Goal: Book appointment/travel/reservation

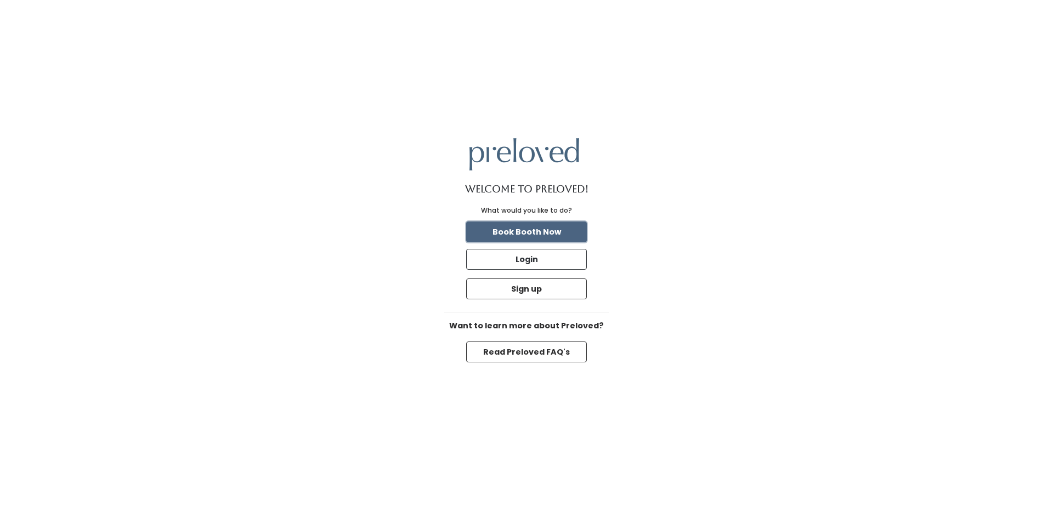
click at [530, 230] on button "Book Booth Now" at bounding box center [526, 232] width 121 height 21
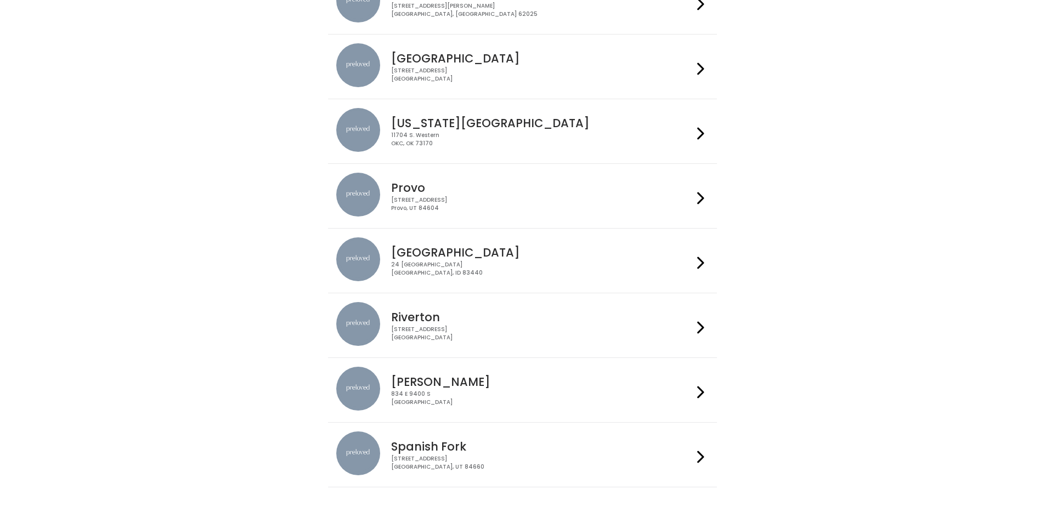
scroll to position [248, 0]
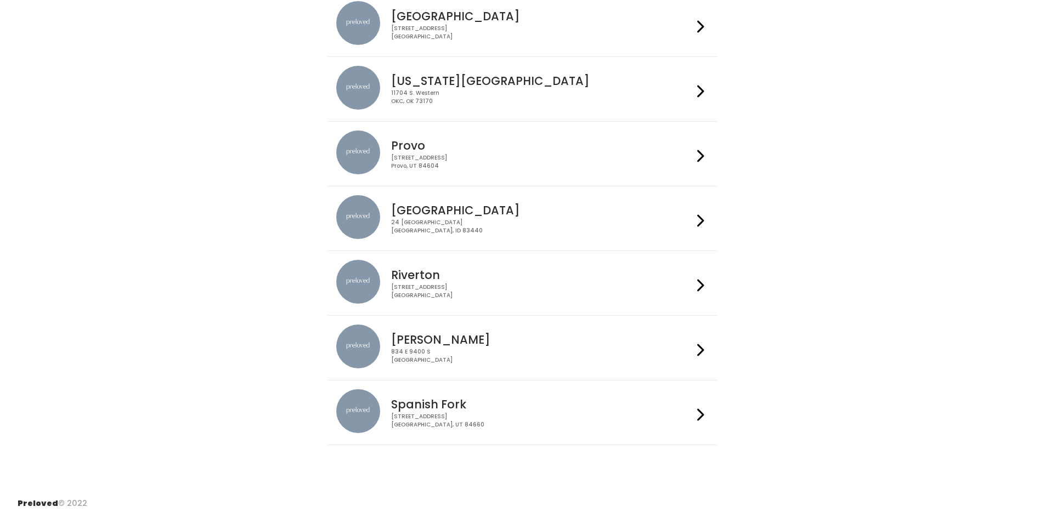
click at [697, 416] on icon at bounding box center [700, 415] width 7 height 16
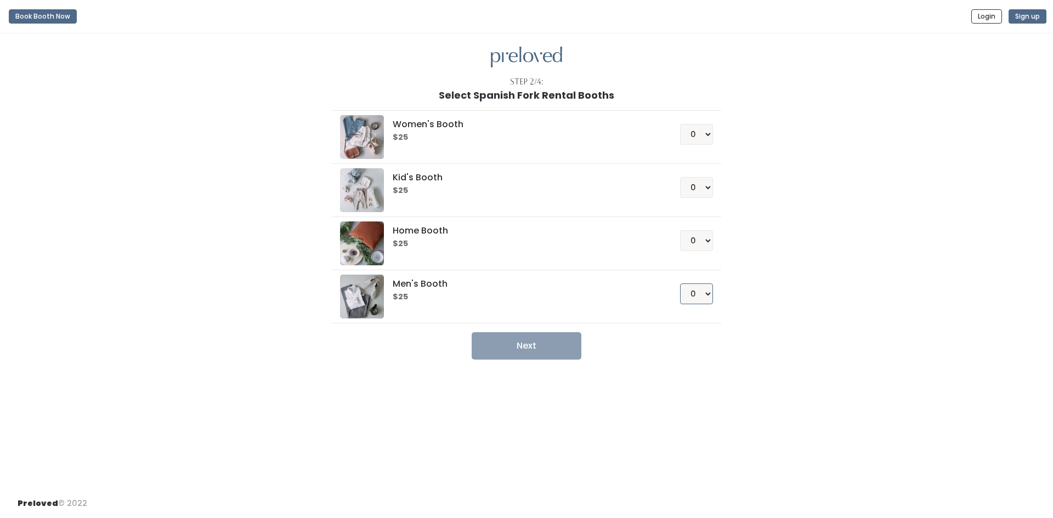
click at [710, 296] on select "0 1 2 3 4" at bounding box center [696, 293] width 33 height 21
click at [363, 291] on img at bounding box center [362, 297] width 44 height 44
